Goal: Communication & Community: Ask a question

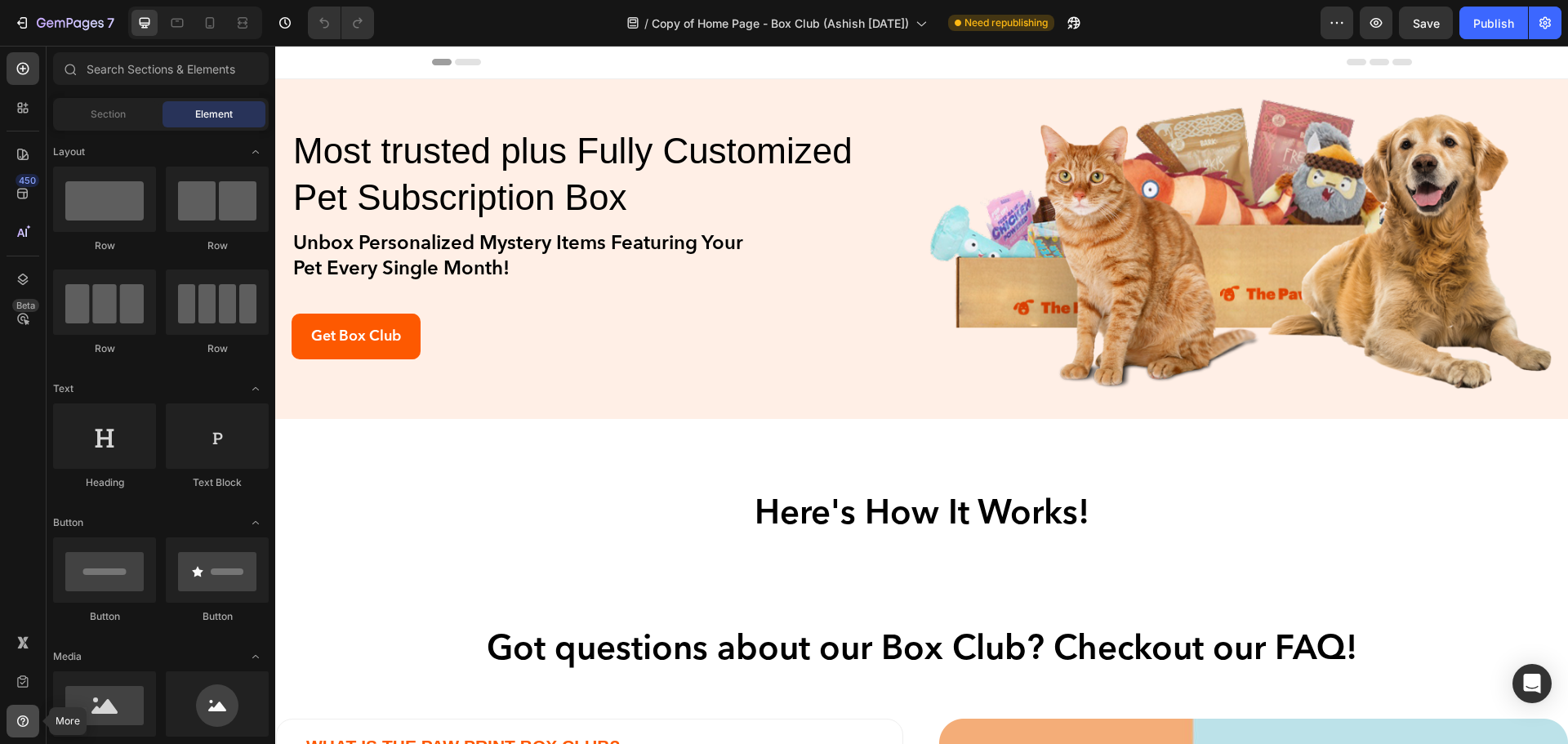
click at [19, 716] on icon at bounding box center [22, 720] width 16 height 16
click at [19, 687] on icon at bounding box center [22, 682] width 16 height 16
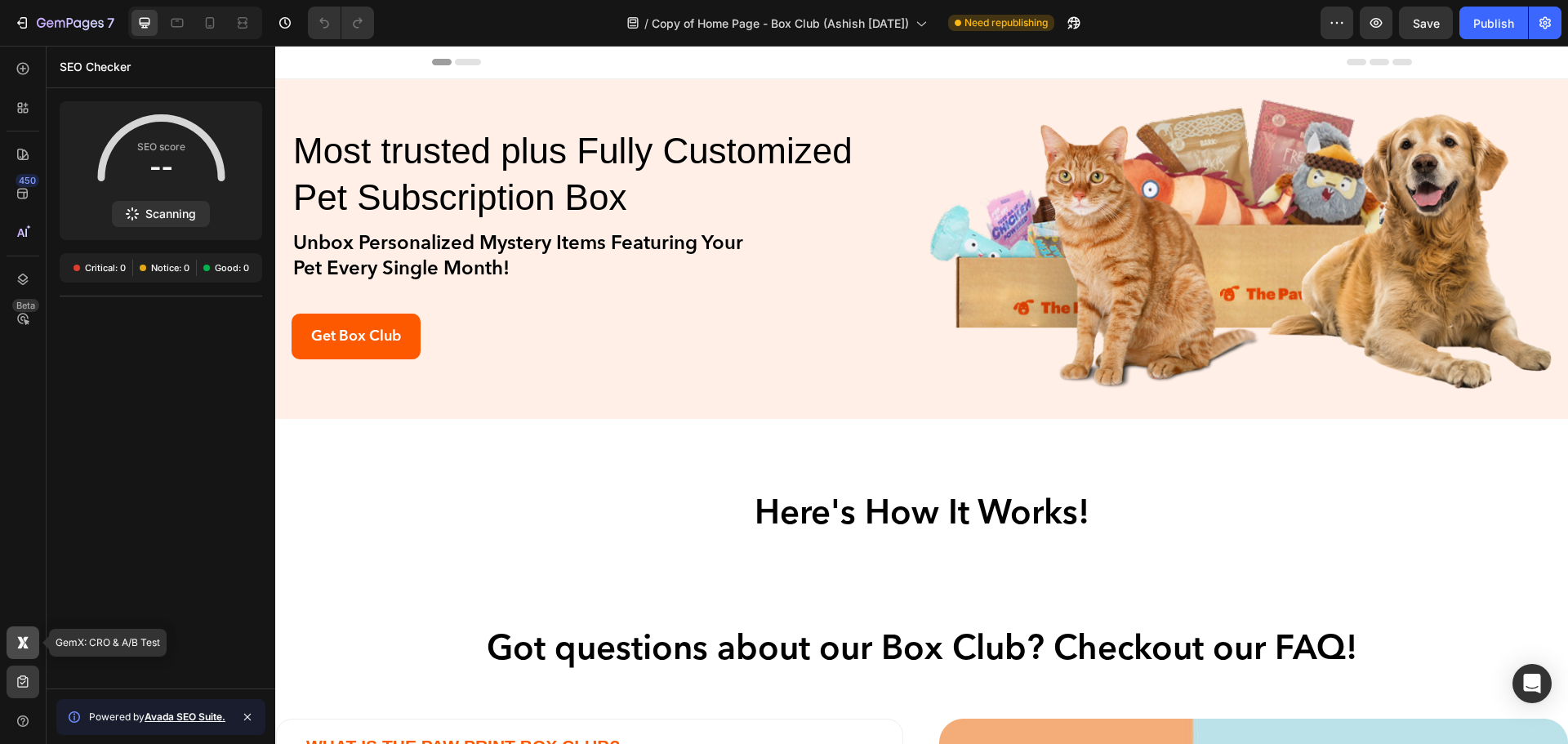
click at [12, 633] on div at bounding box center [23, 643] width 33 height 33
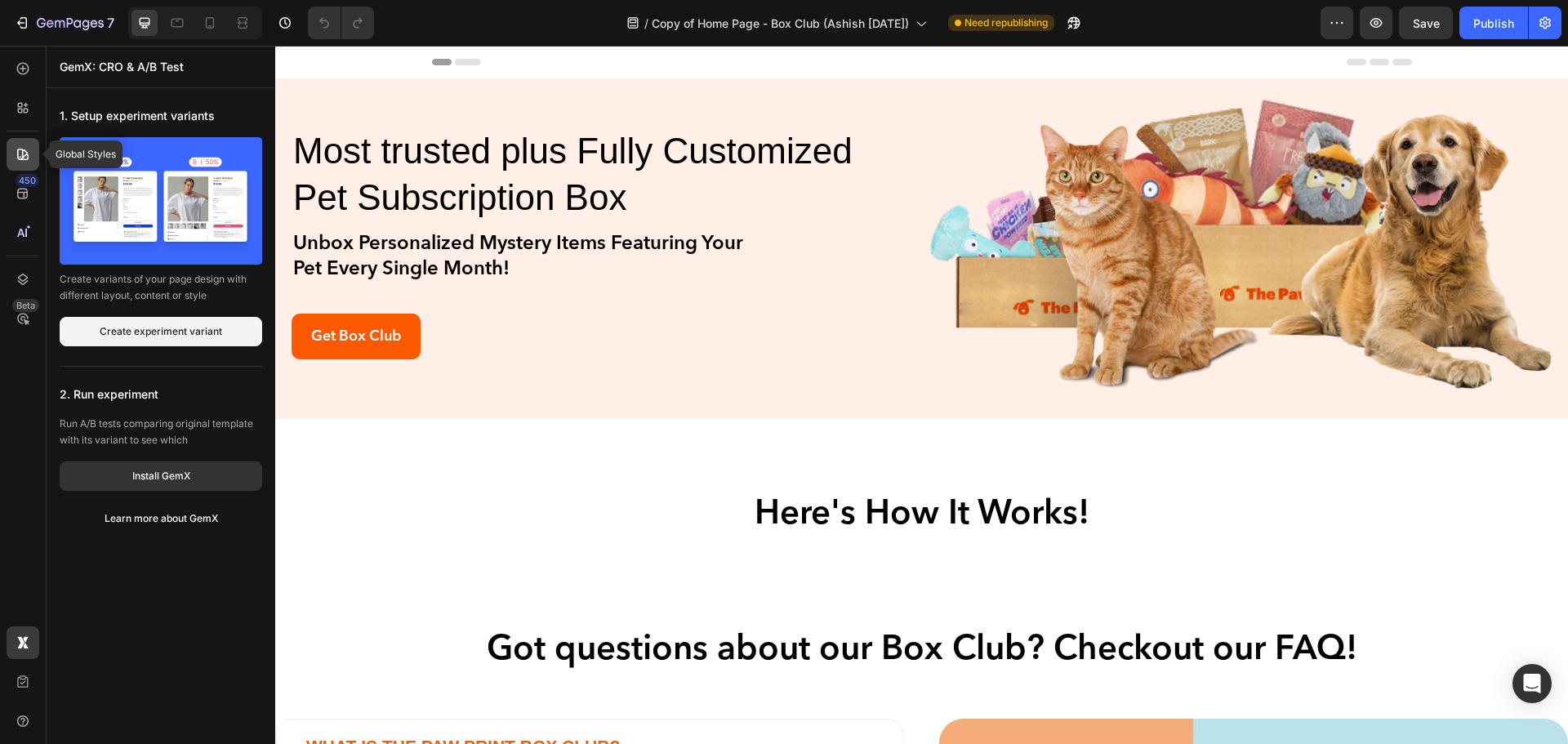
click at [20, 157] on icon at bounding box center [20, 157] width 2 height 2
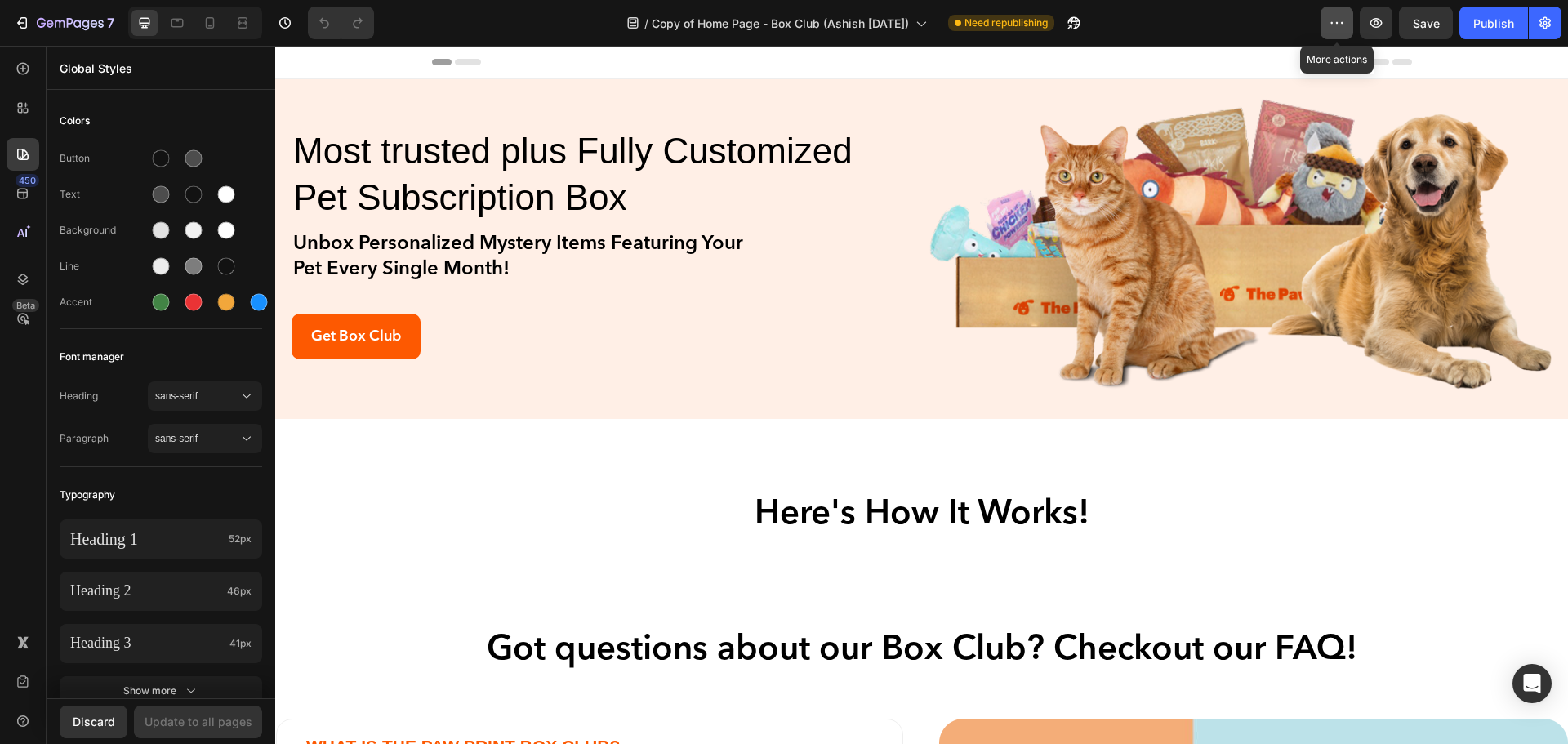
click at [1328, 16] on button "button" at bounding box center [1337, 23] width 33 height 33
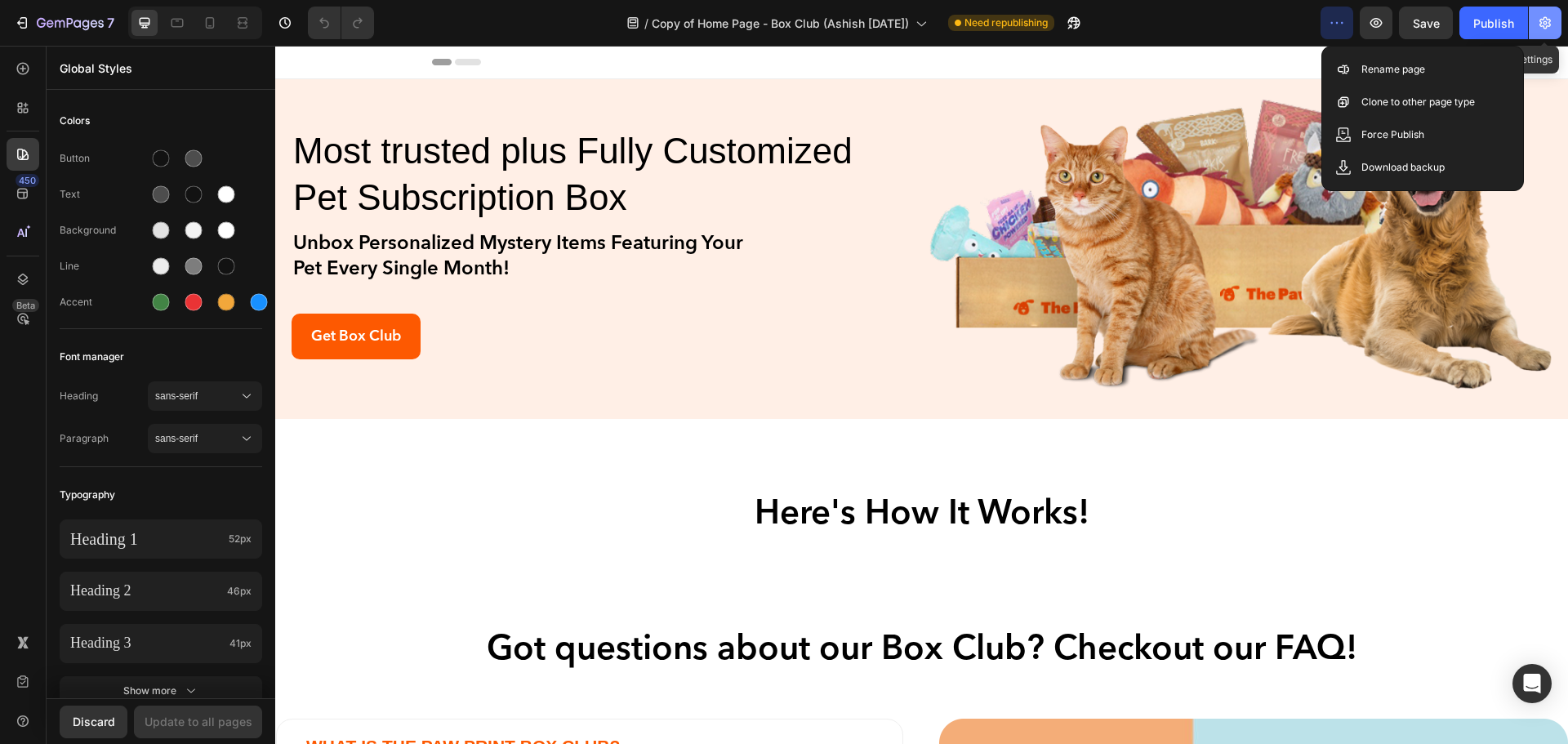
click at [1549, 19] on icon "button" at bounding box center [1545, 23] width 12 height 13
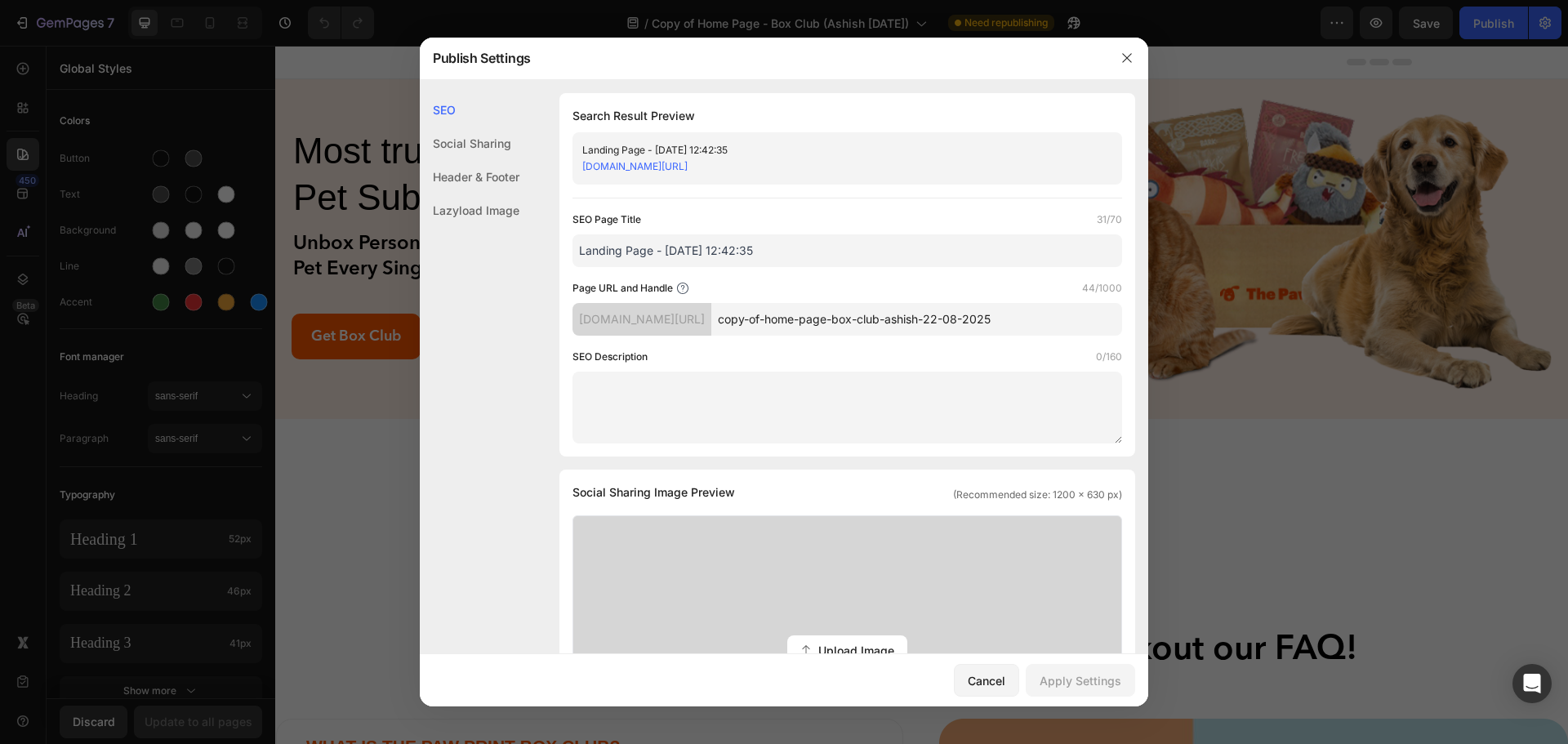
click at [465, 160] on div "Social Sharing" at bounding box center [470, 177] width 100 height 34
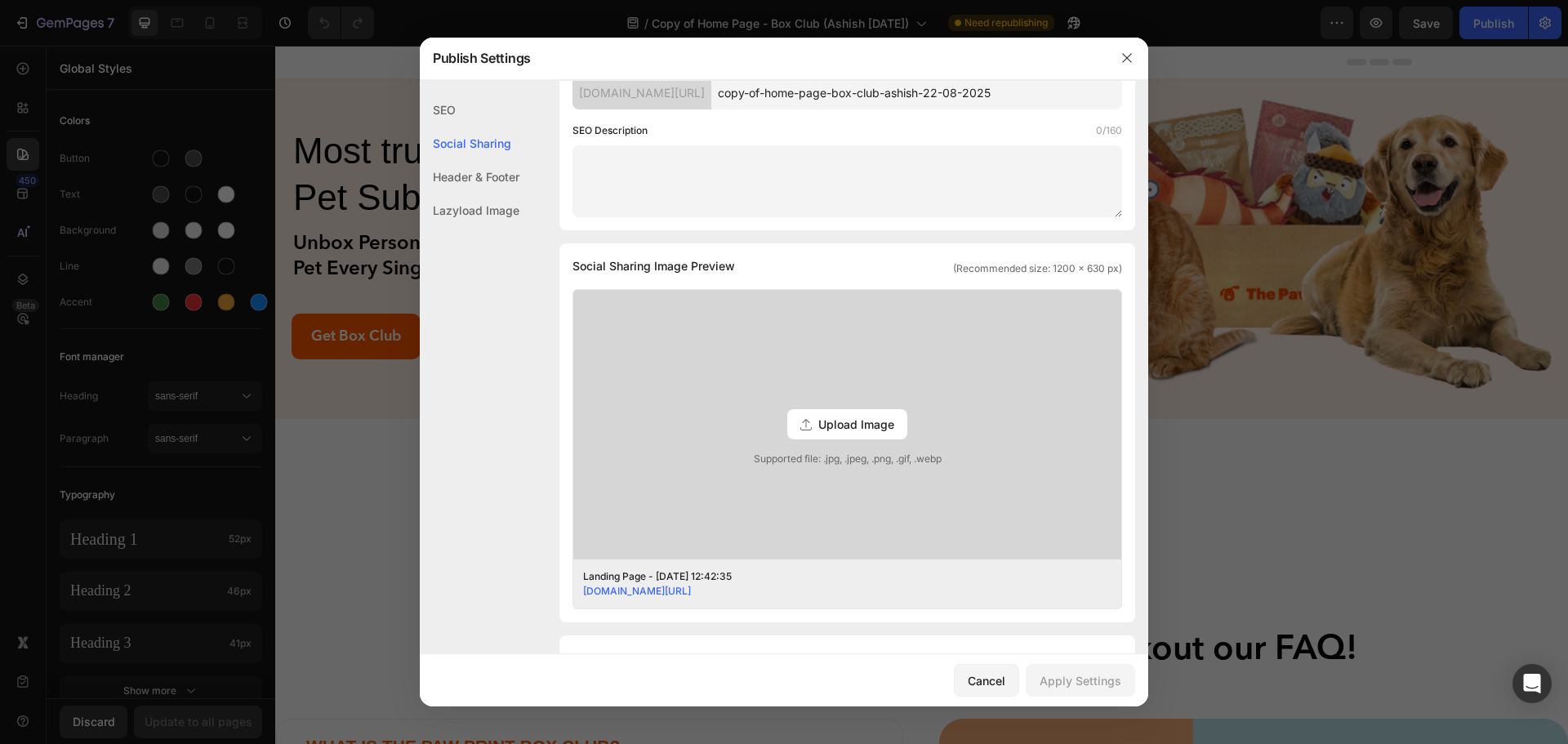
scroll to position [373, 0]
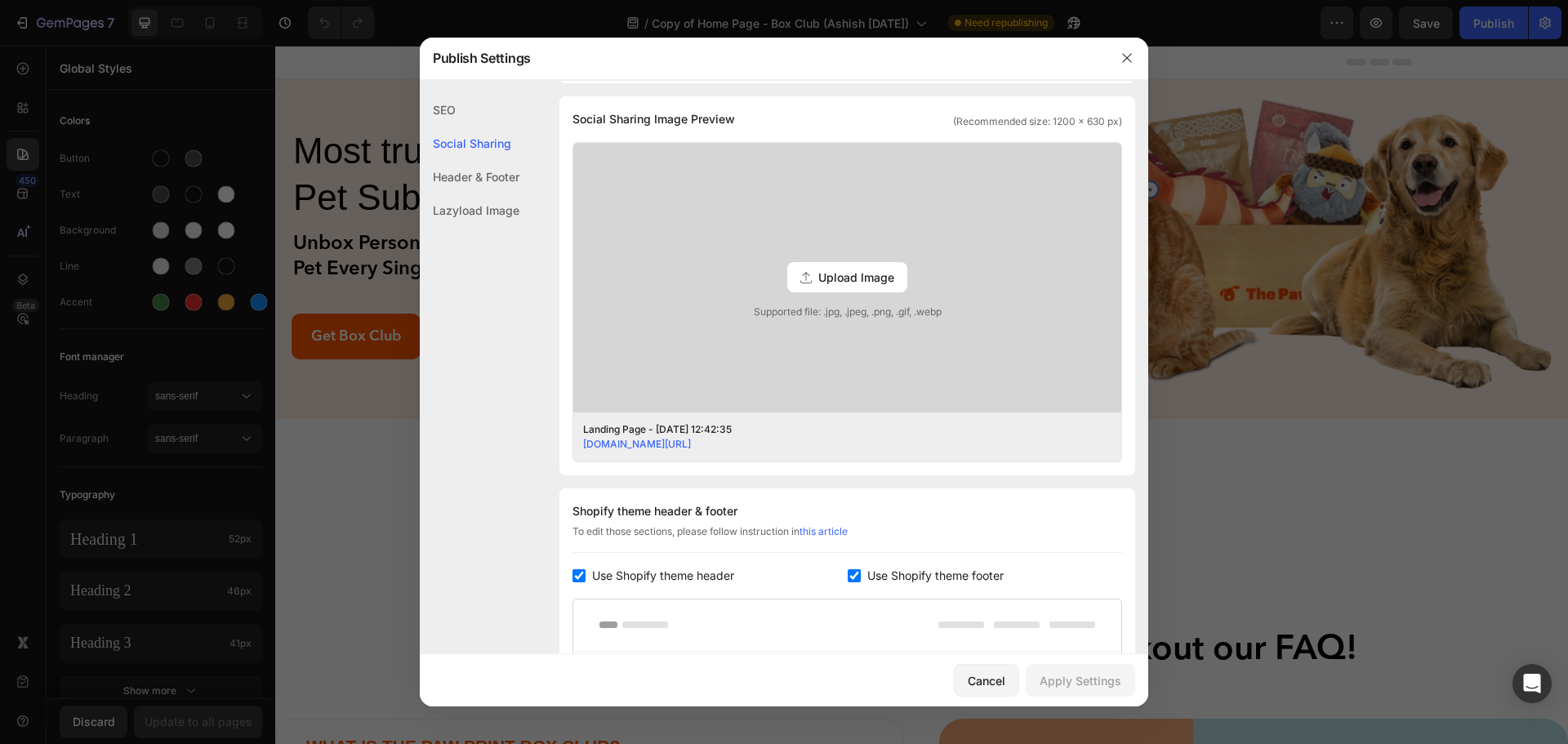
click at [456, 193] on div "Header & Footer" at bounding box center [470, 210] width 100 height 34
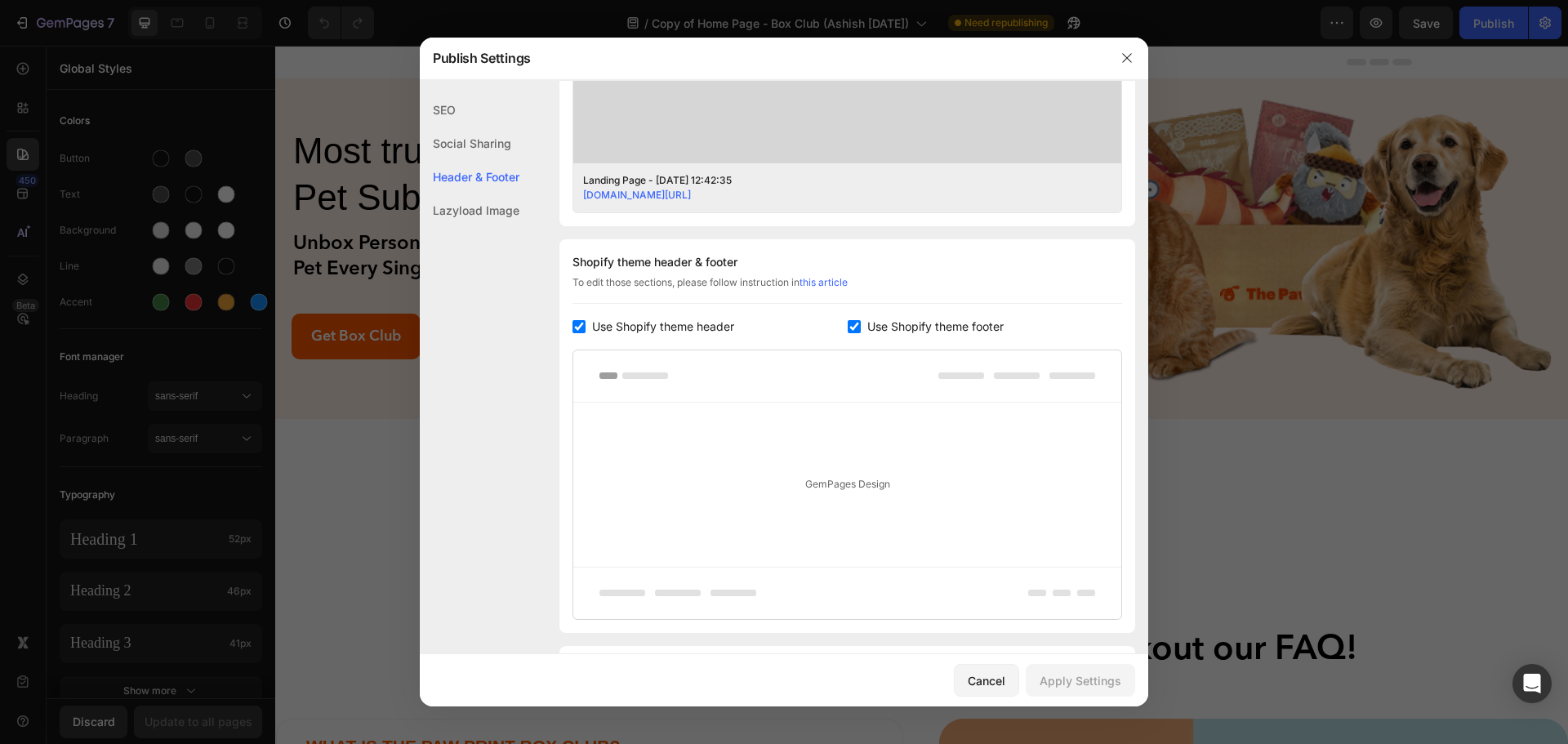
scroll to position [721, 0]
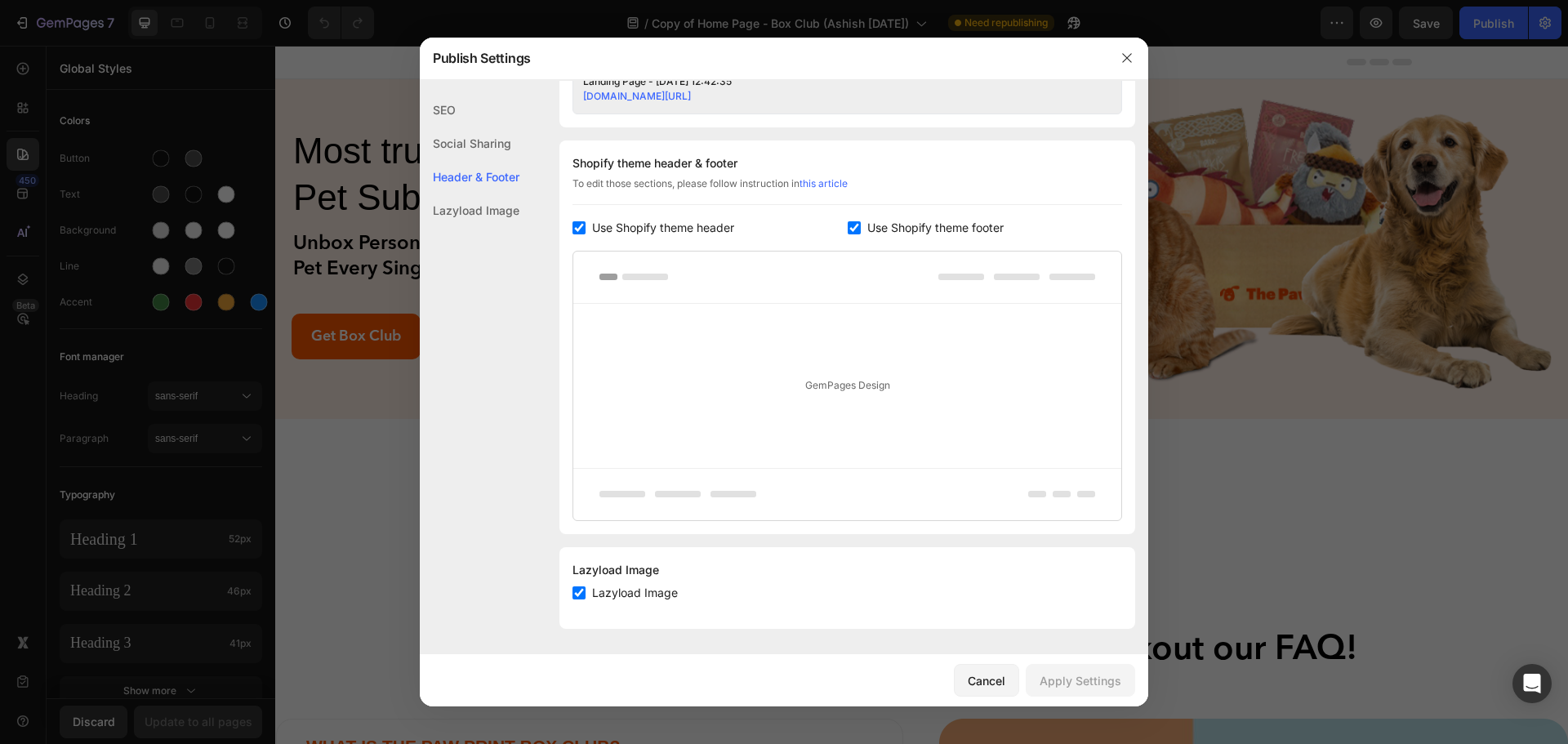
click at [453, 182] on div "Header & Footer" at bounding box center [470, 177] width 100 height 34
click at [460, 210] on div "Lazyload Image" at bounding box center [470, 210] width 100 height 34
drag, startPoint x: 466, startPoint y: 107, endPoint x: 549, endPoint y: 126, distance: 85.1
click at [466, 127] on div "SEO" at bounding box center [470, 143] width 100 height 34
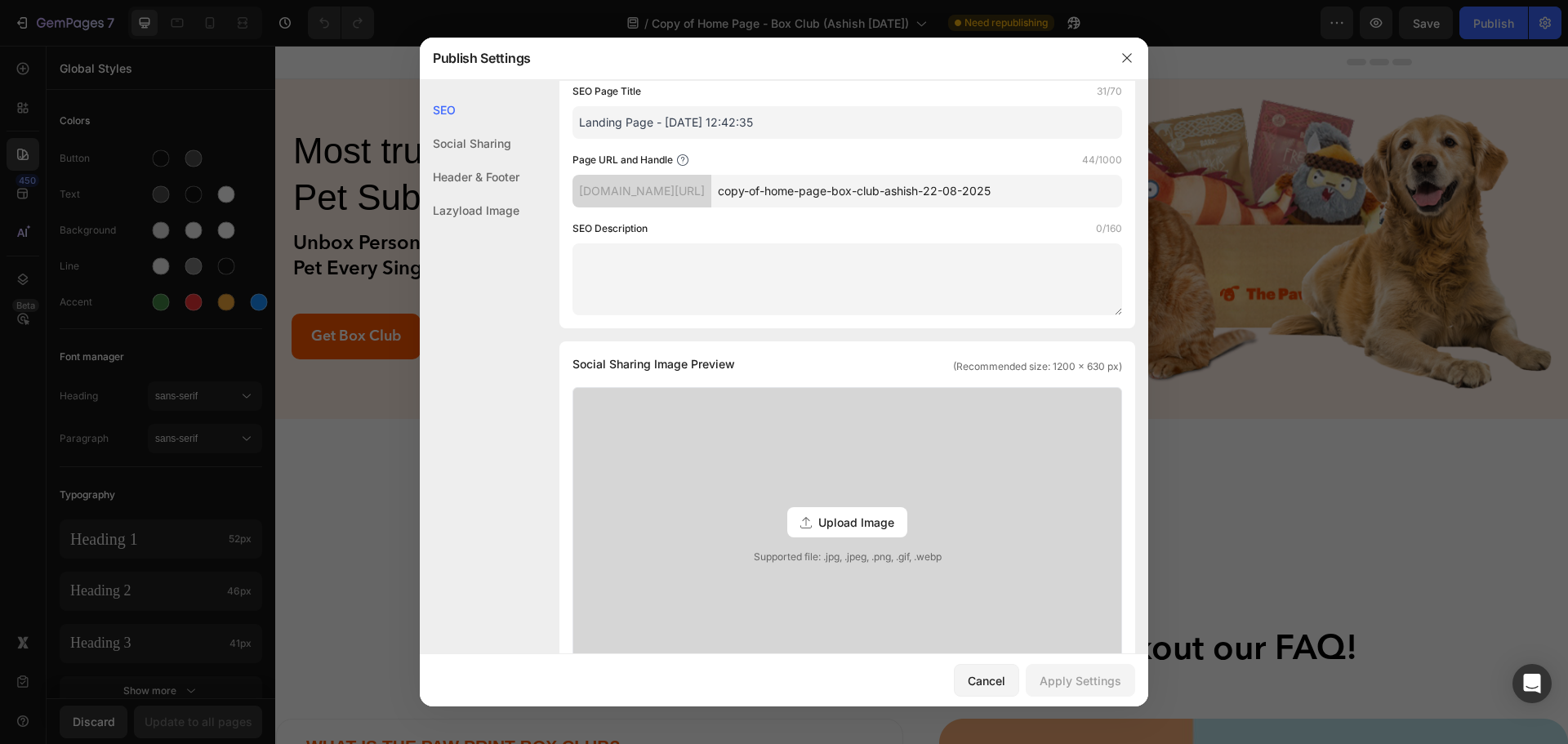
scroll to position [0, 0]
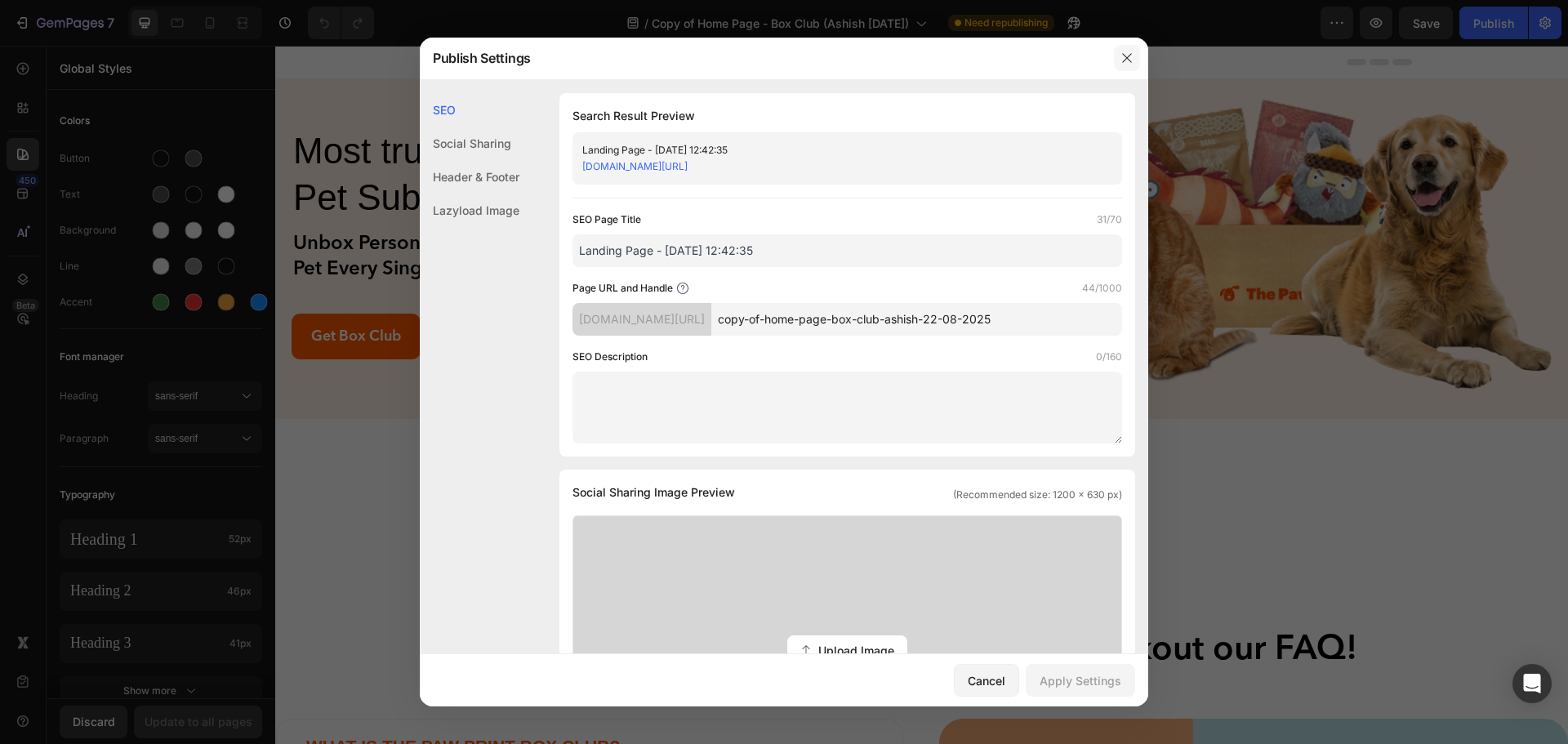
drag, startPoint x: 1131, startPoint y: 57, endPoint x: 833, endPoint y: 51, distance: 298.1
click at [1131, 57] on icon "button" at bounding box center [1126, 57] width 13 height 13
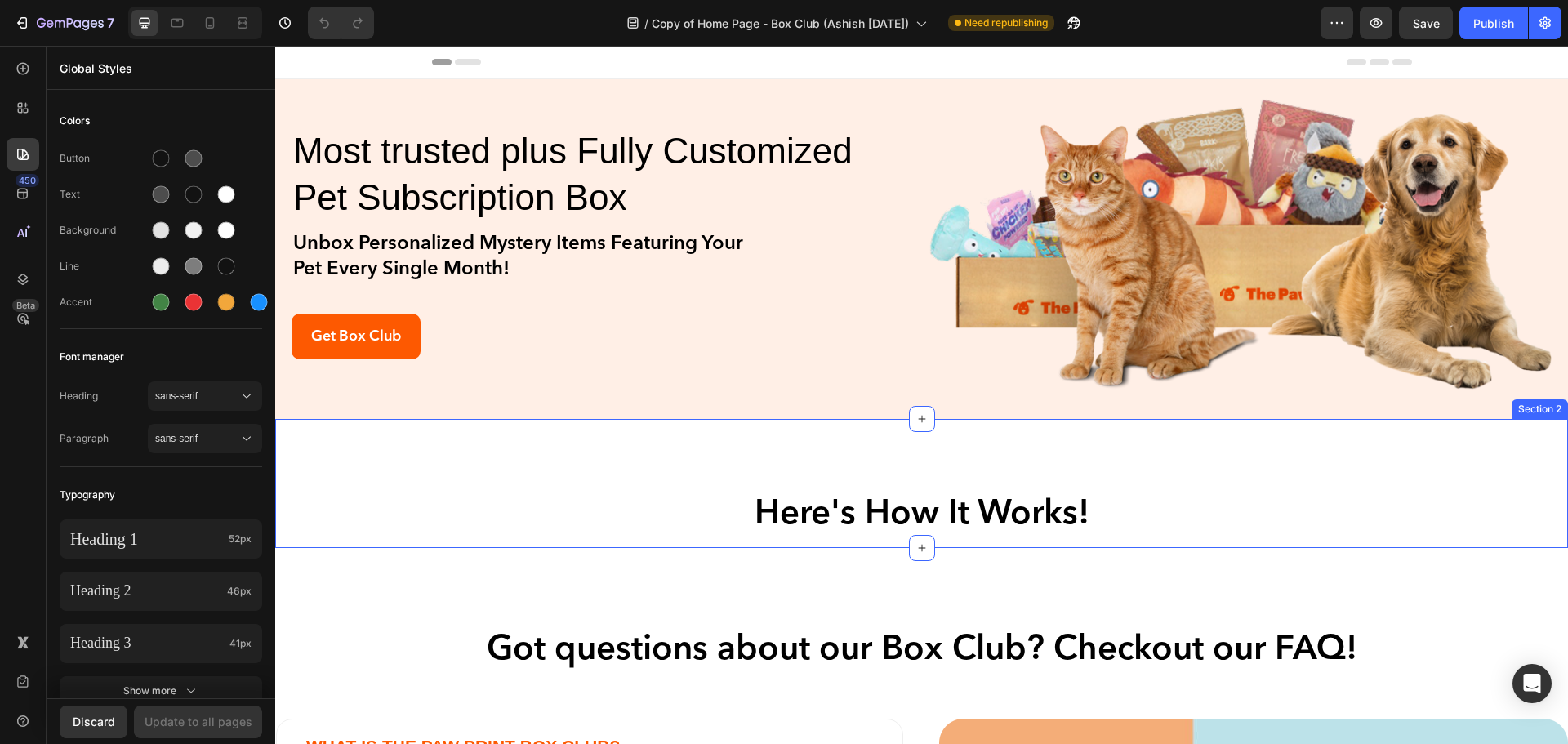
scroll to position [408, 0]
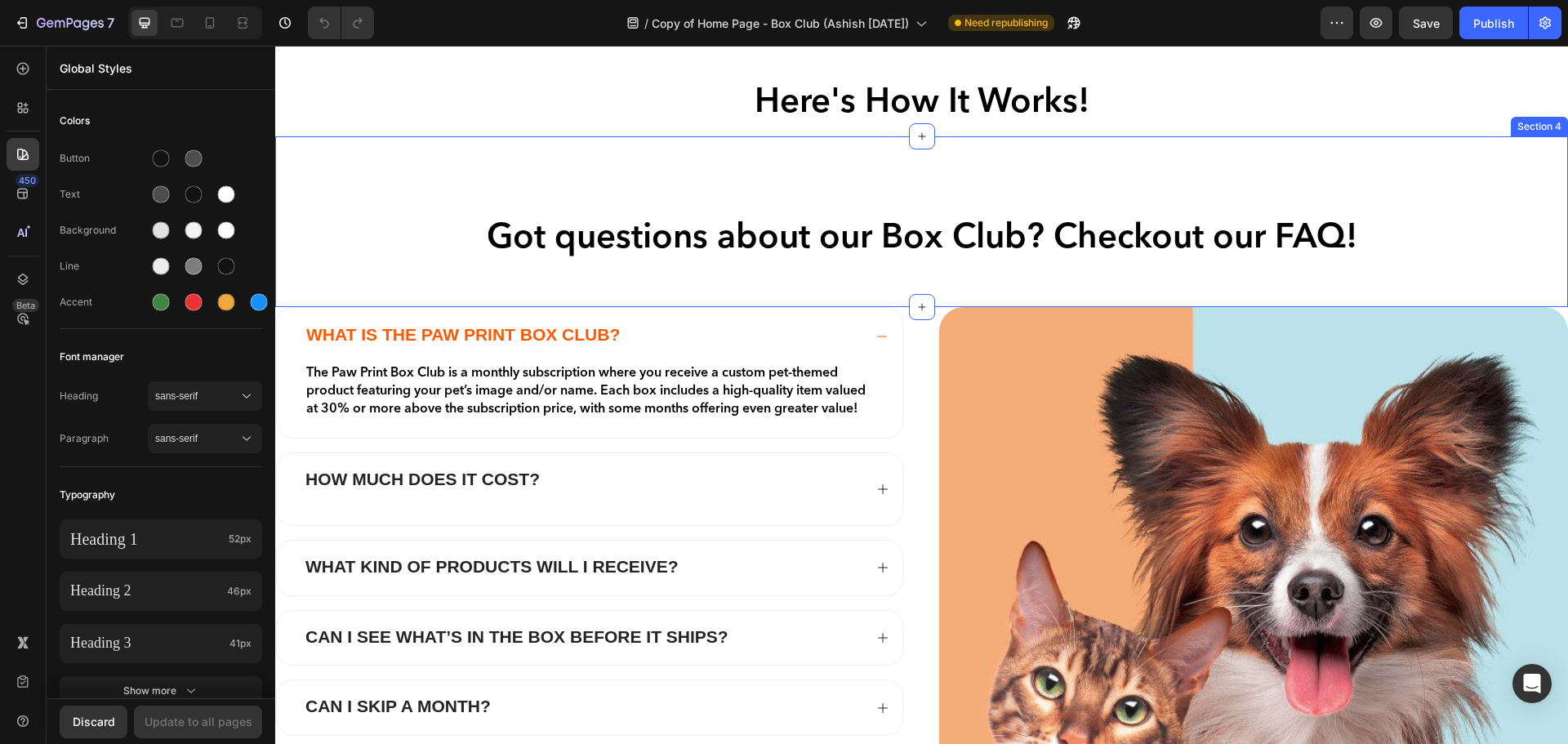
click at [763, 282] on div "Got questions about our Box Club? Checkout our FAQ! Heading Row Section 4" at bounding box center [921, 222] width 1293 height 170
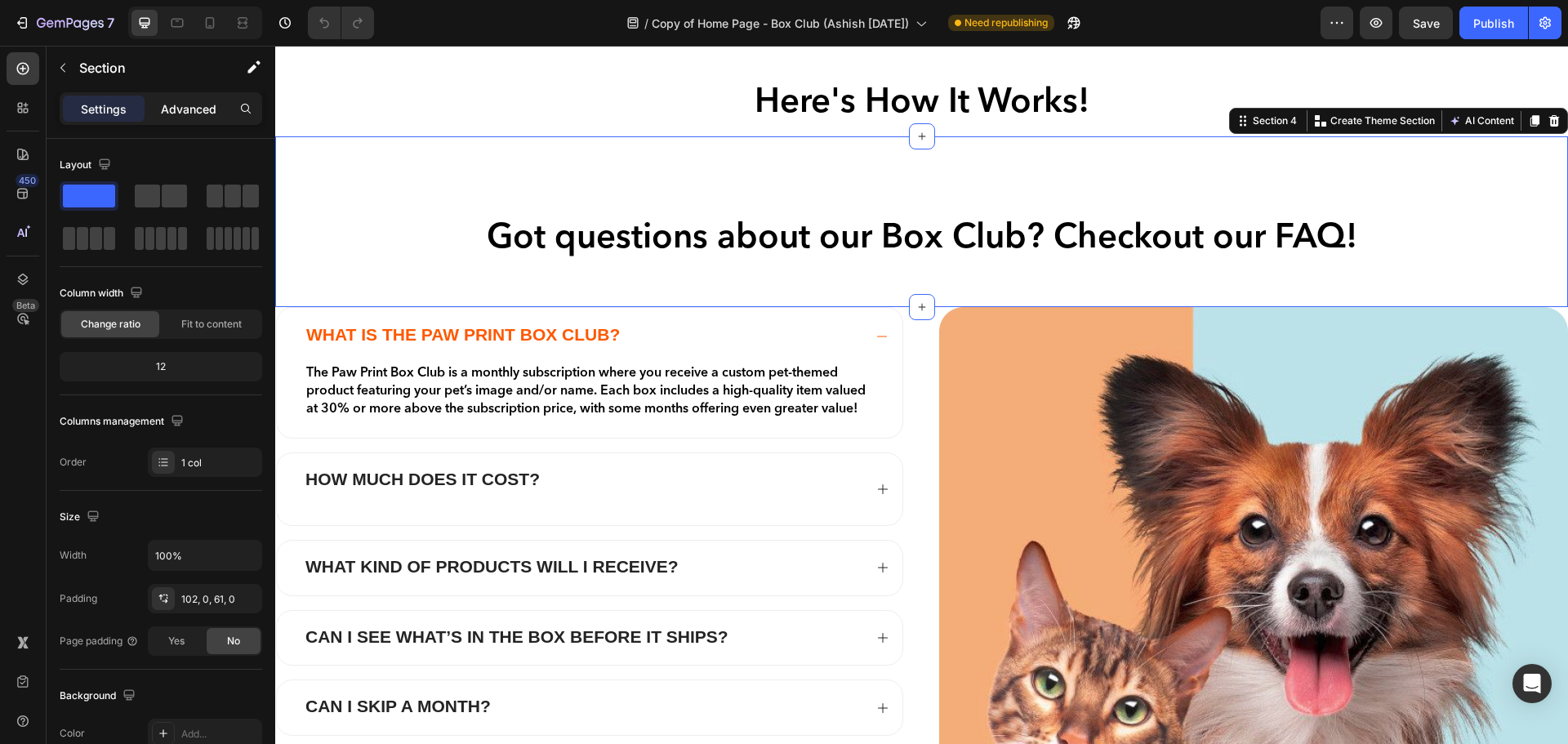
click at [175, 107] on p "Advanced" at bounding box center [189, 109] width 56 height 17
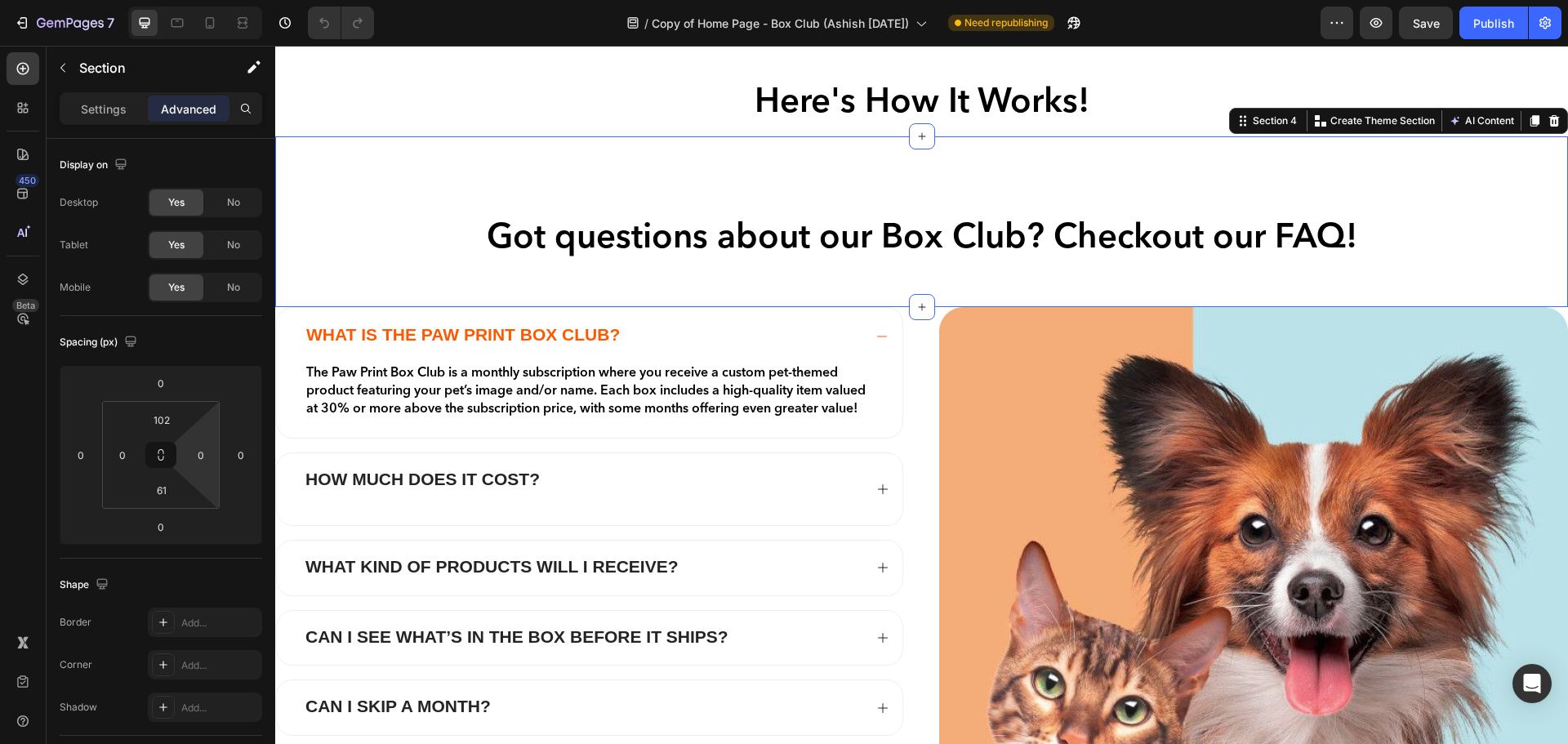
scroll to position [413, 0]
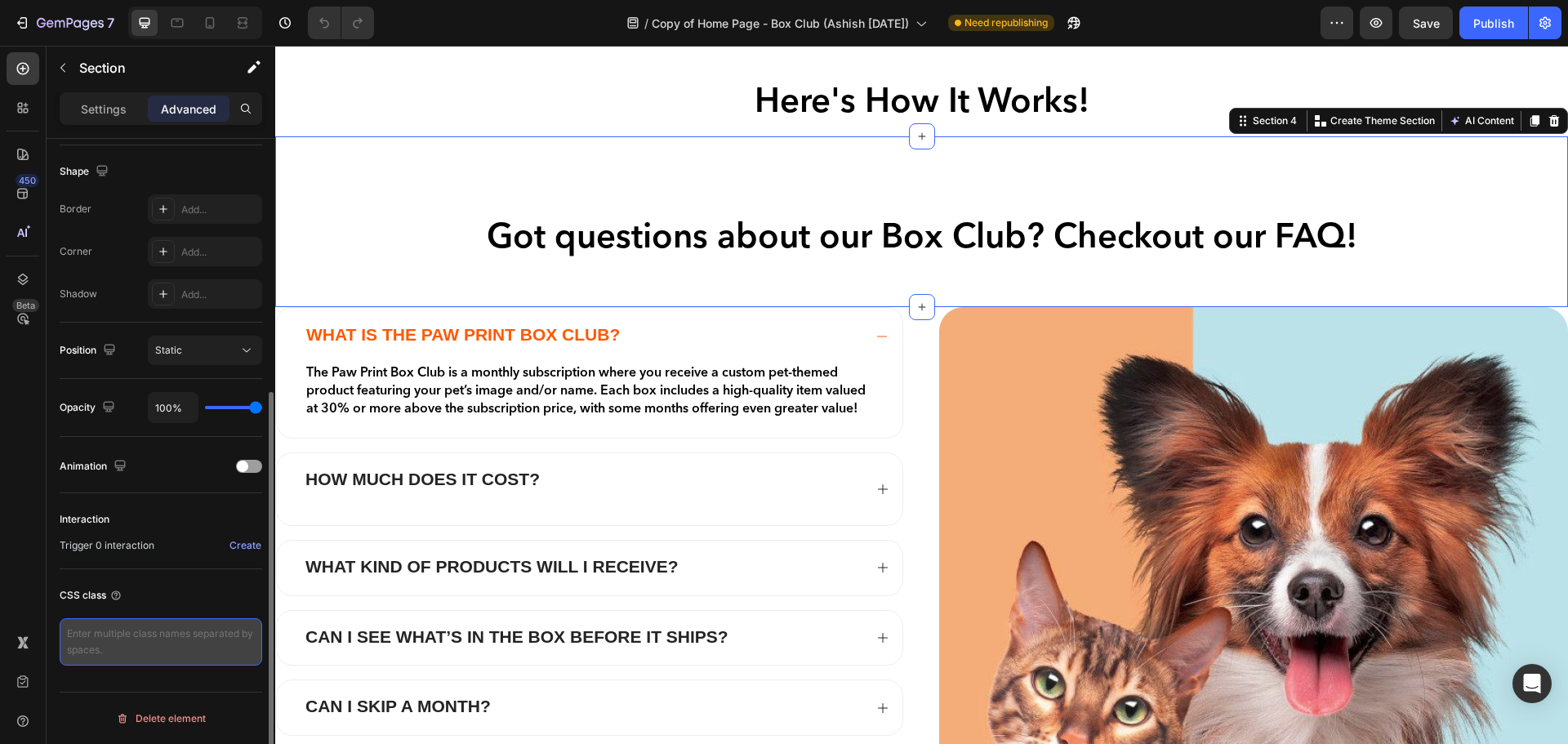
click at [122, 633] on textarea at bounding box center [161, 642] width 202 height 47
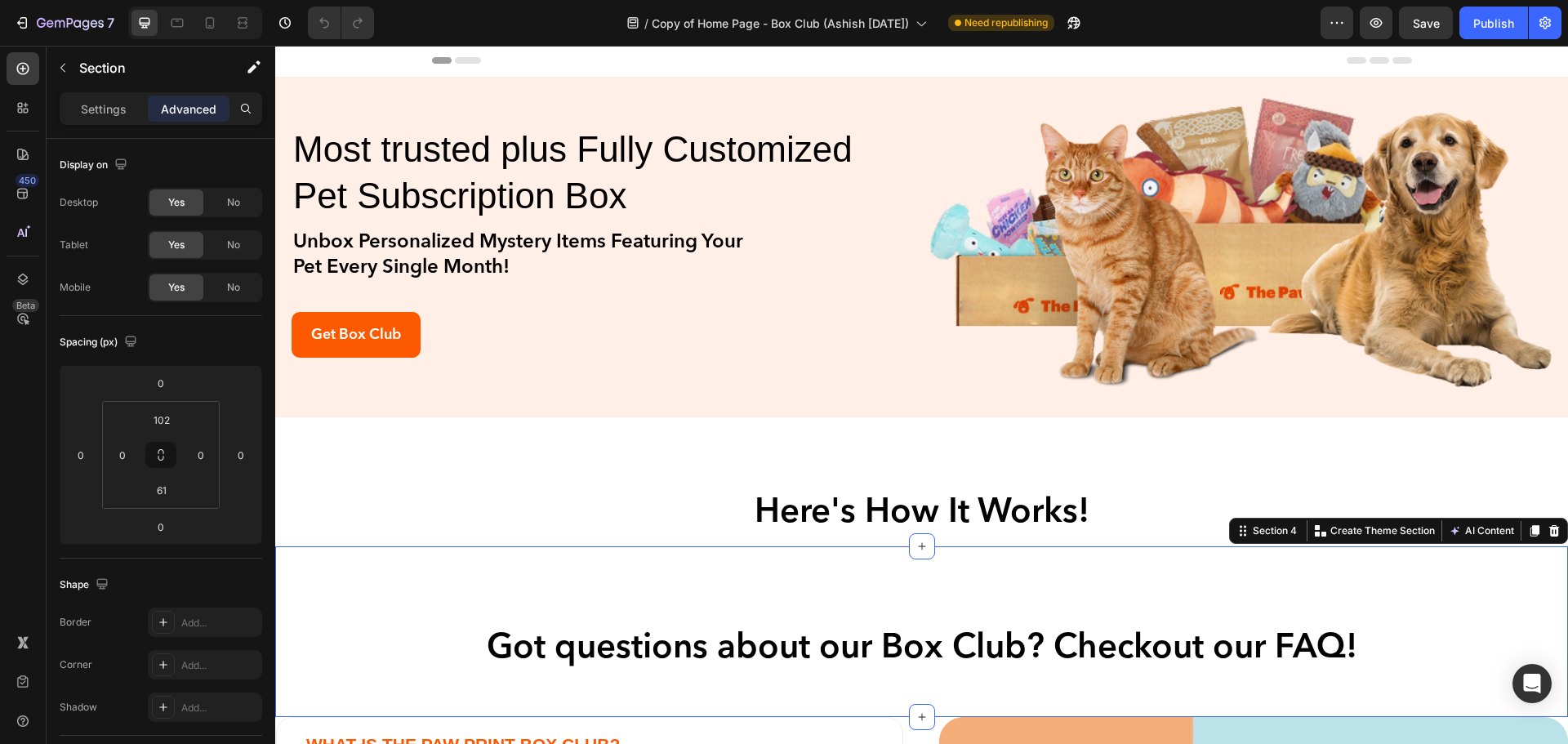
scroll to position [0, 0]
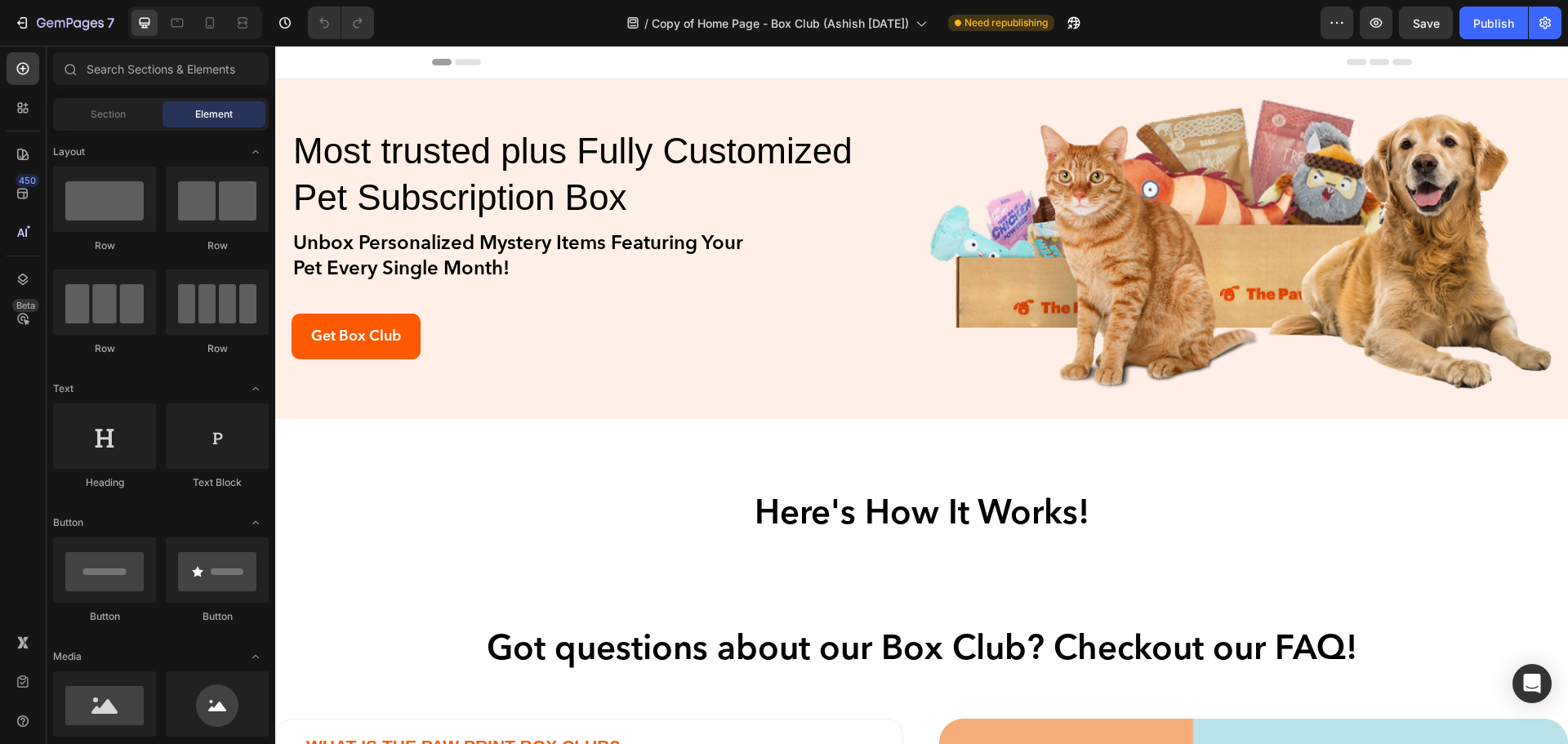
drag, startPoint x: 1567, startPoint y: 135, endPoint x: 1835, endPoint y: 68, distance: 276.2
click at [295, 83] on div "Most trusted plus Fully Customized Pet Subscription Box Heading Unbox Personali…" at bounding box center [921, 249] width 1293 height 340
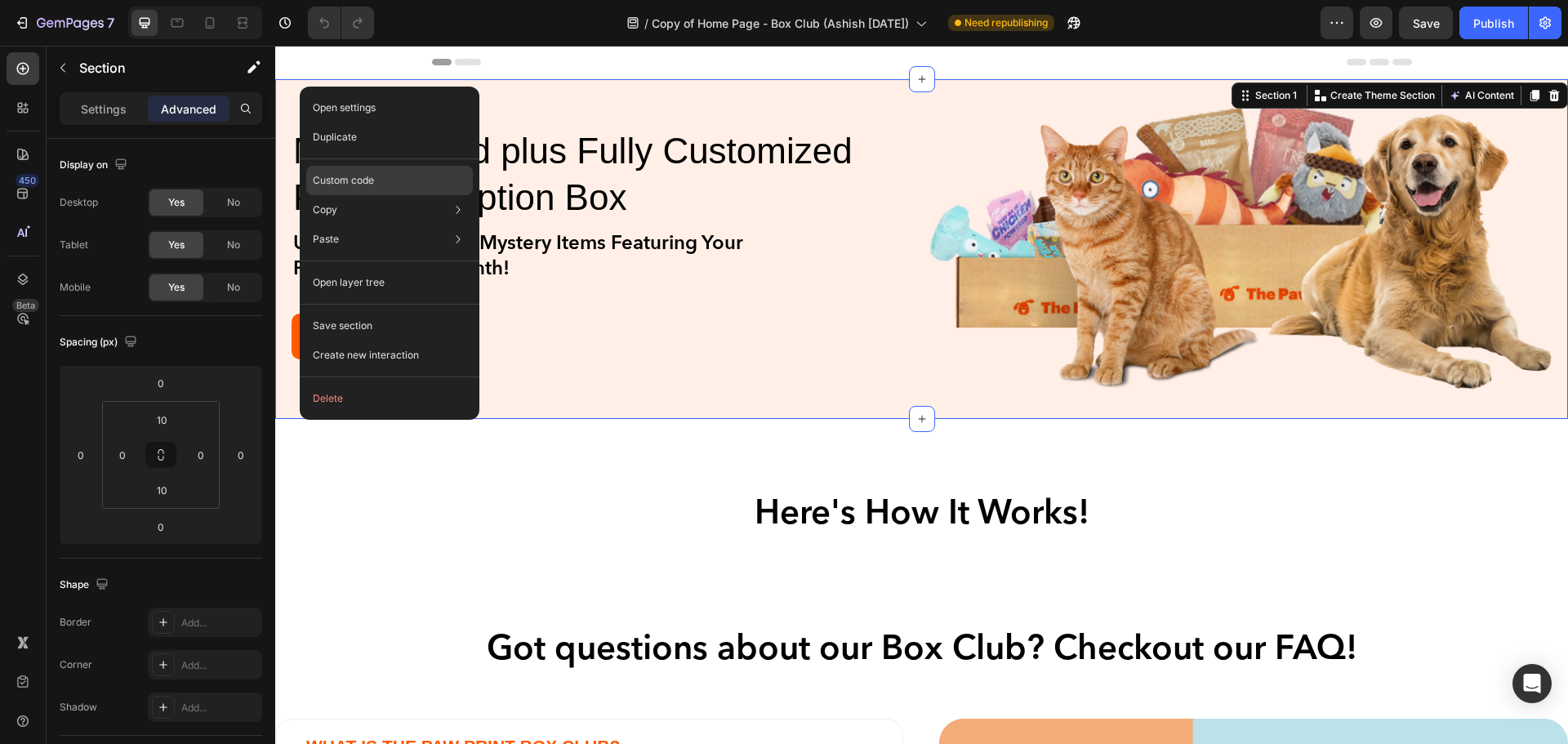
click at [371, 174] on p "Custom code" at bounding box center [343, 180] width 62 height 14
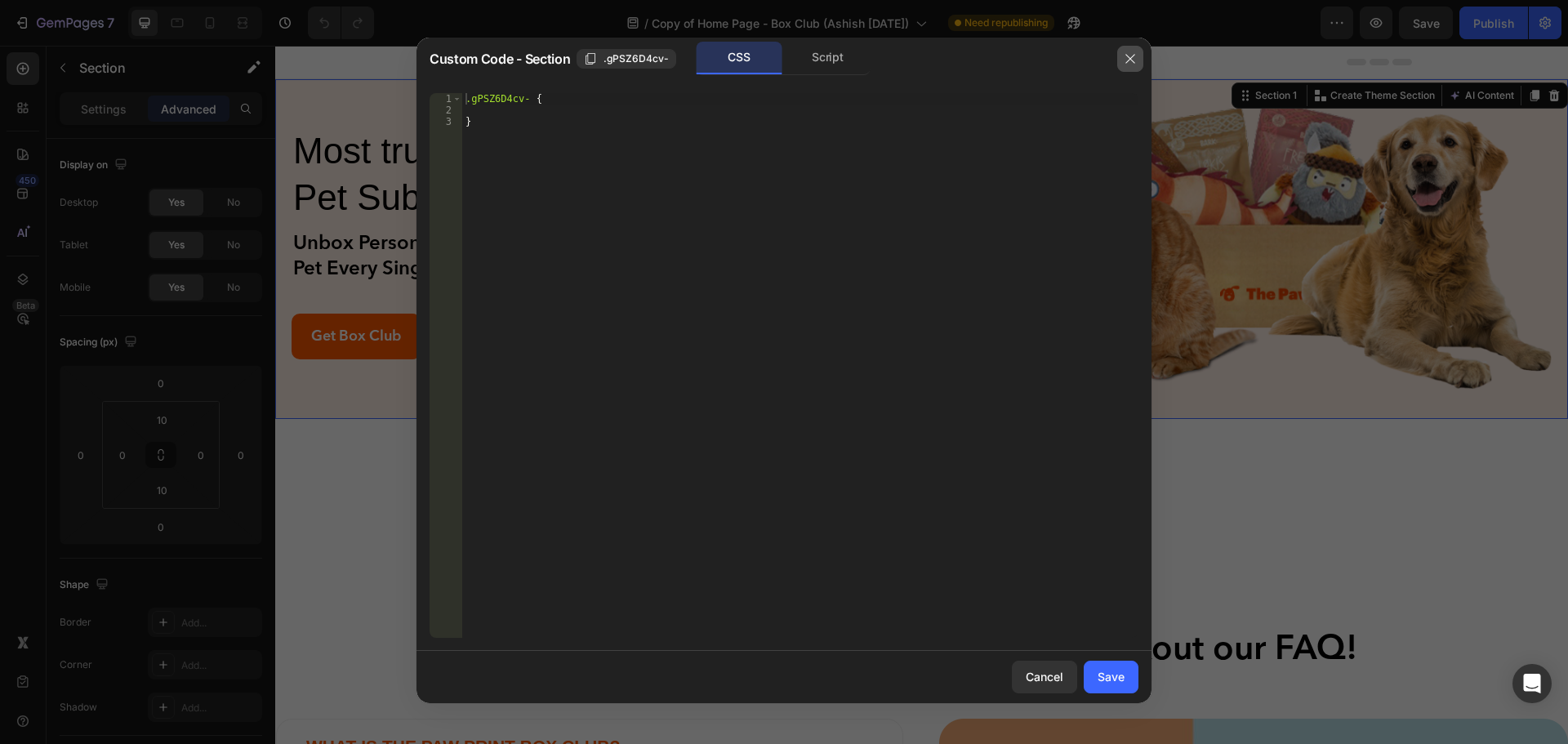
click at [1124, 64] on icon "button" at bounding box center [1129, 58] width 13 height 13
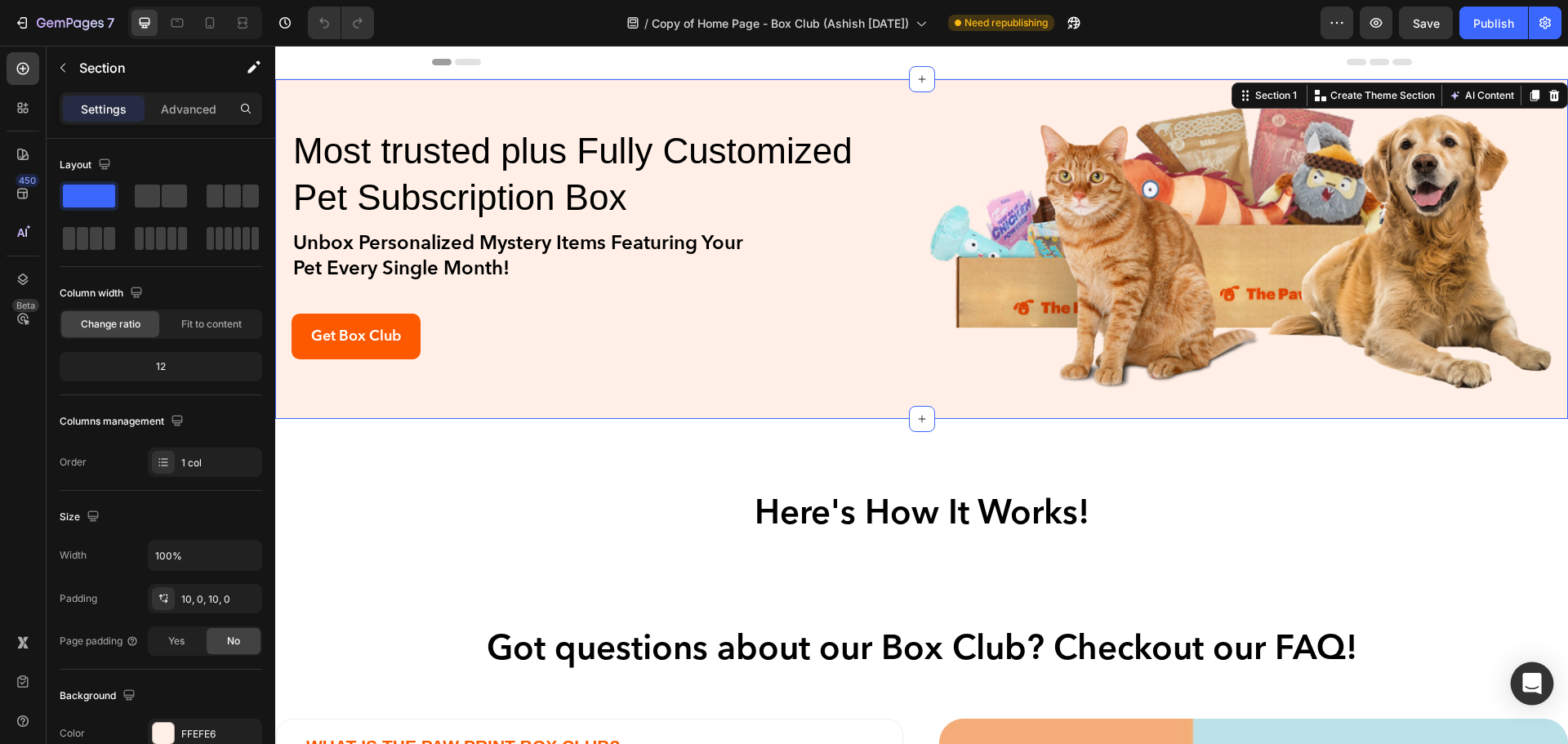
click at [1529, 691] on icon "Open Intercom Messenger" at bounding box center [1532, 683] width 21 height 21
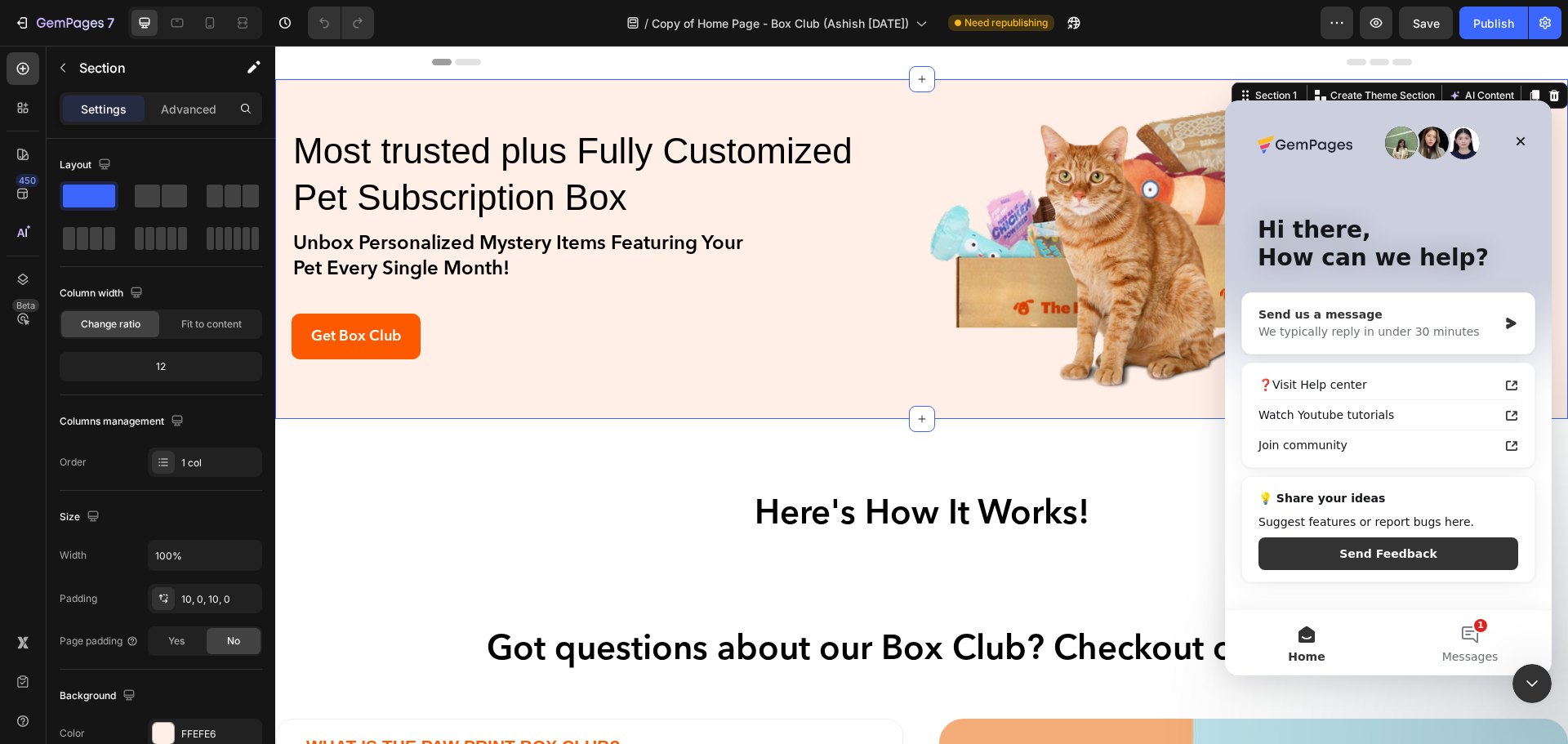
click at [1357, 320] on div "Send us a message" at bounding box center [1378, 315] width 240 height 17
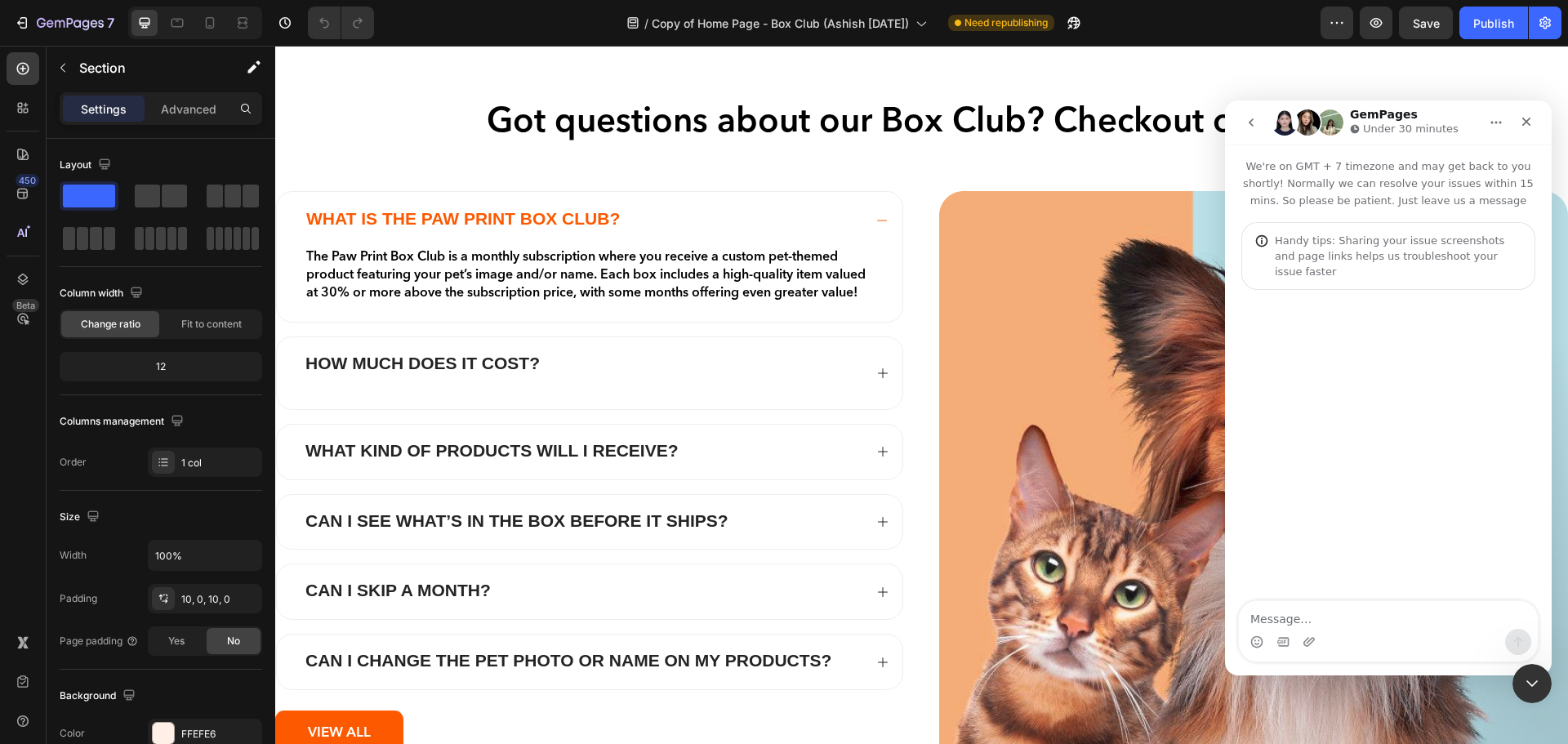
scroll to position [572, 0]
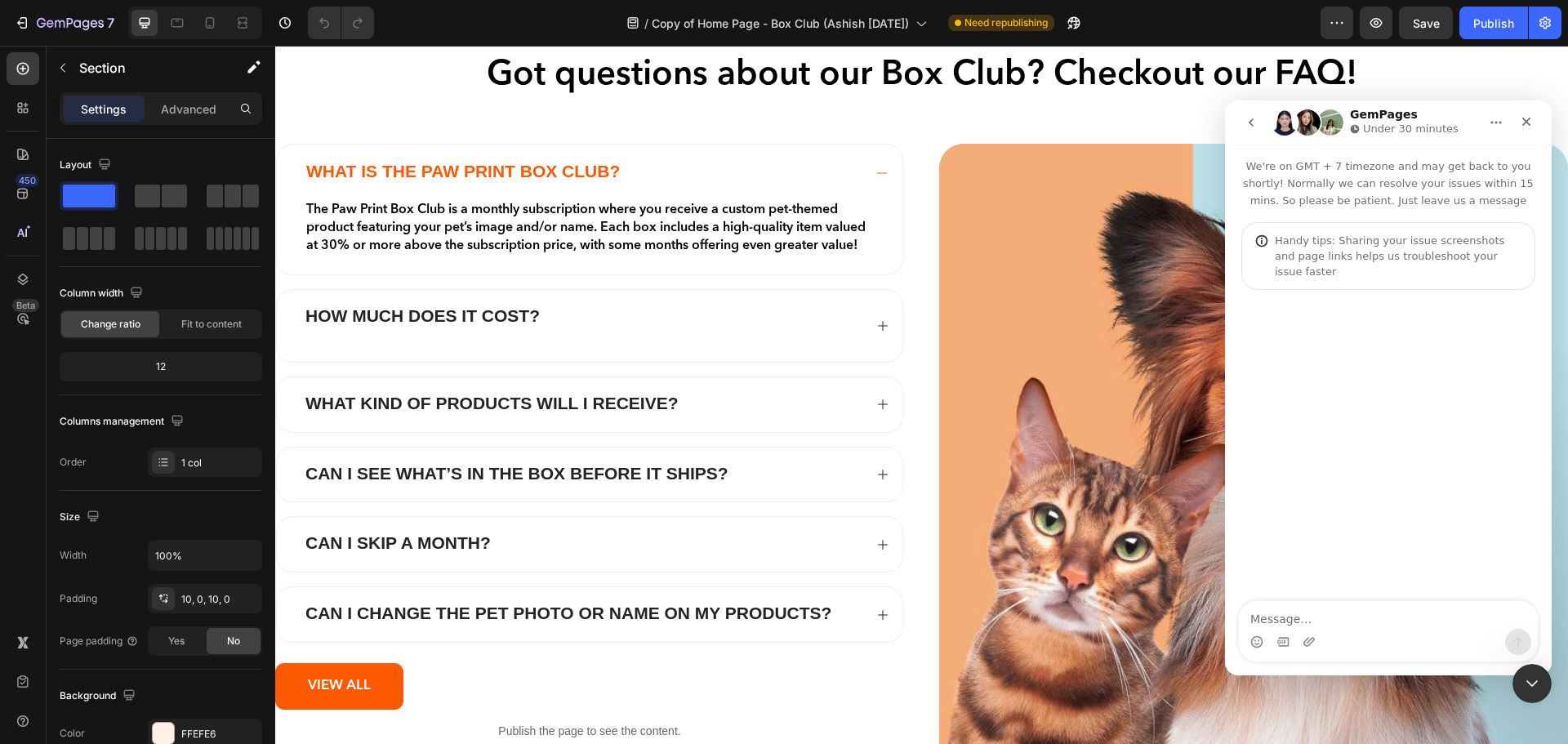
click at [1311, 620] on textarea "Message…" at bounding box center [1388, 615] width 299 height 28
type textarea "Hello9"
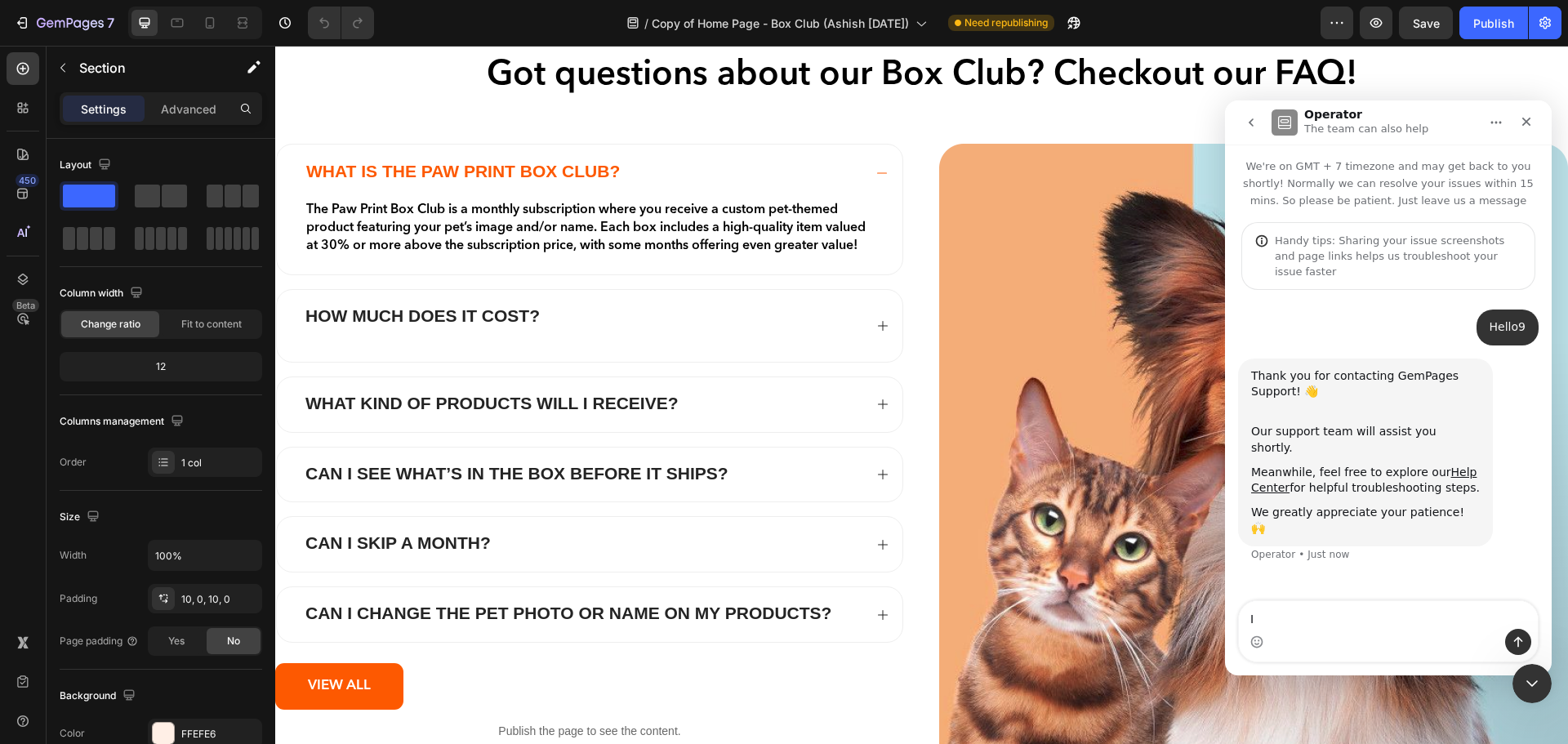
type textarea "I"
type textarea "connect with support"
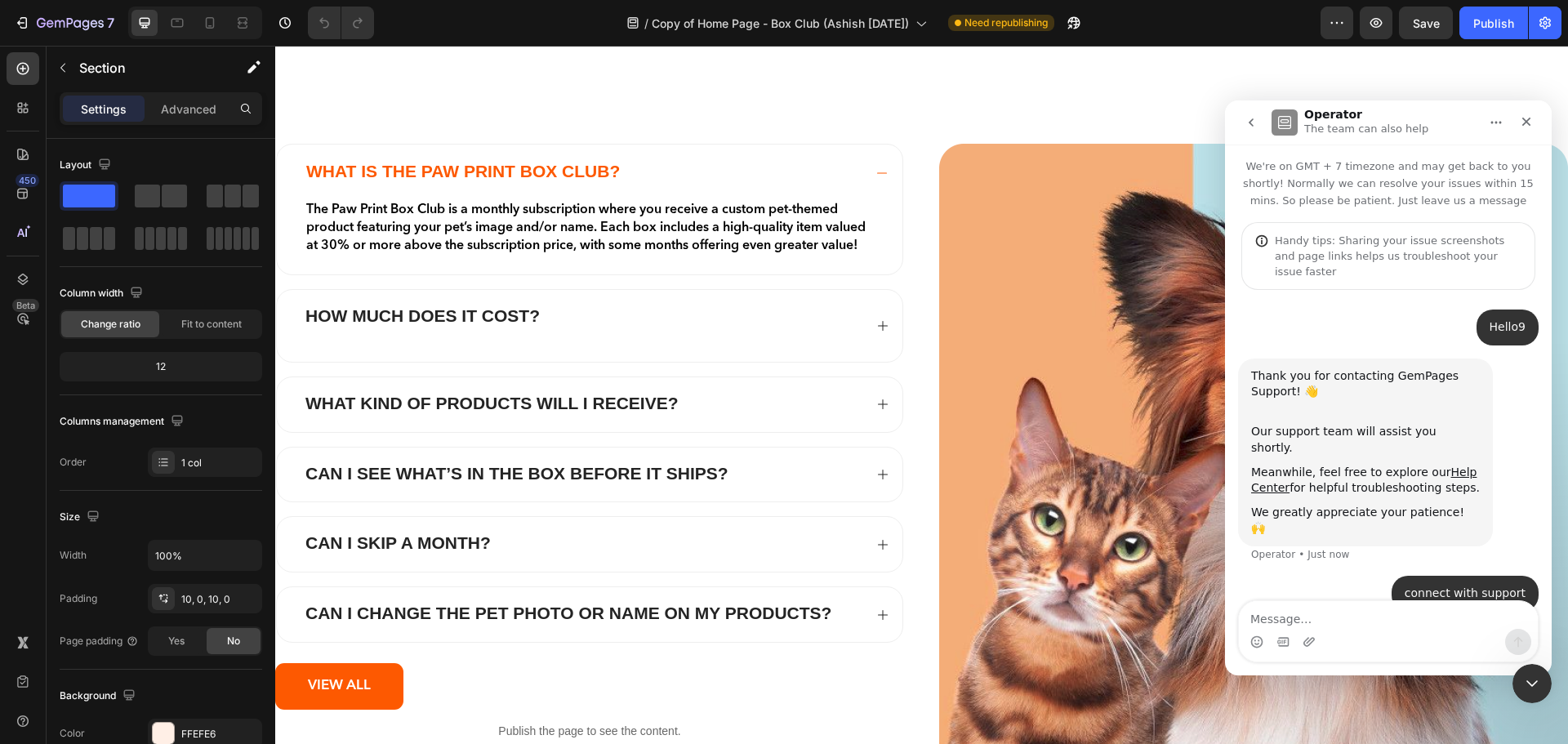
scroll to position [980, 0]
